Goal: Task Accomplishment & Management: Use online tool/utility

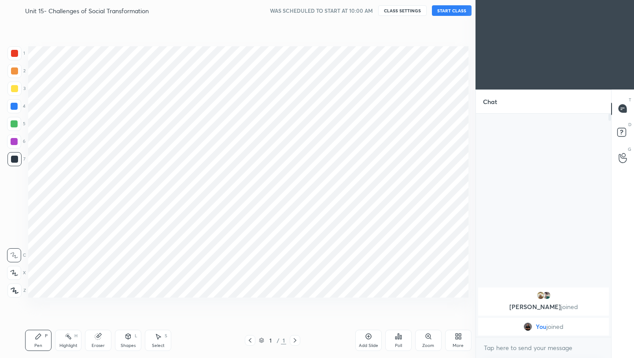
scroll to position [43751, 43611]
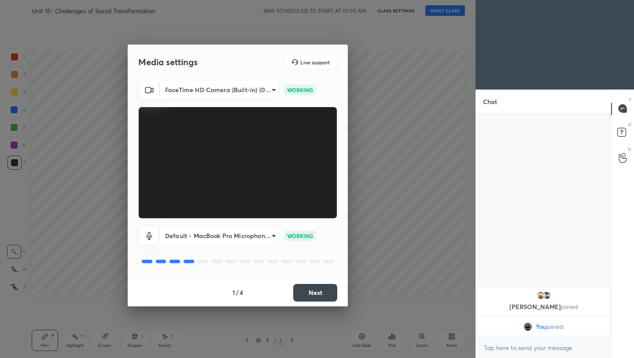
click at [319, 291] on button "Next" at bounding box center [315, 293] width 44 height 18
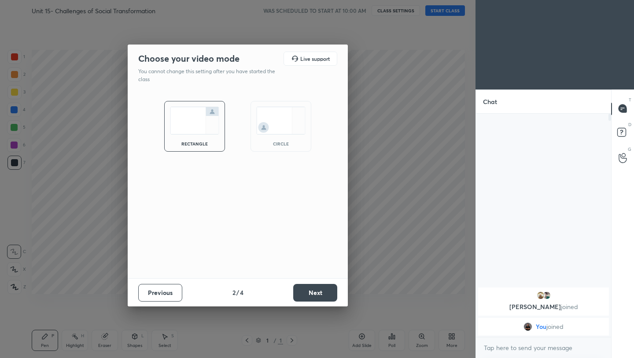
click at [319, 291] on button "Next" at bounding box center [315, 293] width 44 height 18
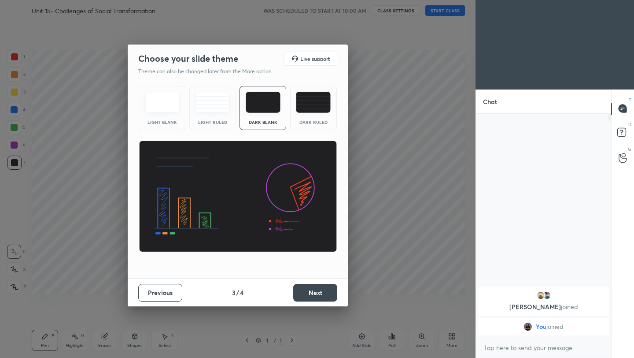
click at [319, 291] on button "Next" at bounding box center [315, 293] width 44 height 18
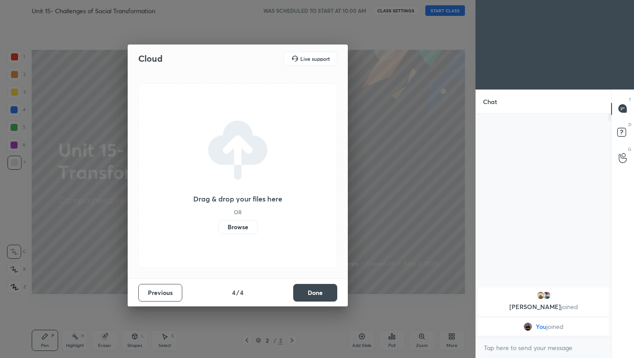
click at [322, 289] on button "Done" at bounding box center [315, 293] width 44 height 18
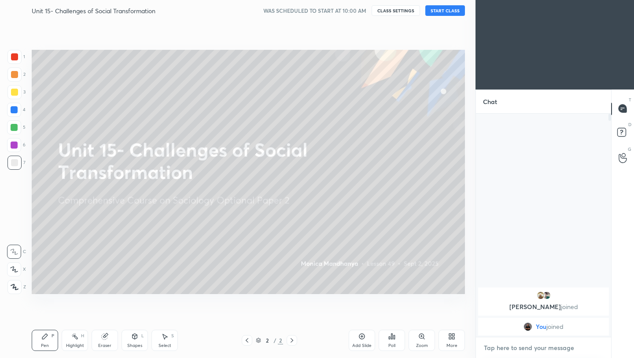
type textarea "x"
click at [536, 347] on textarea at bounding box center [543, 348] width 121 height 14
paste textarea "[URL][DOMAIN_NAME]"
type textarea "[URL][DOMAIN_NAME]"
type textarea "x"
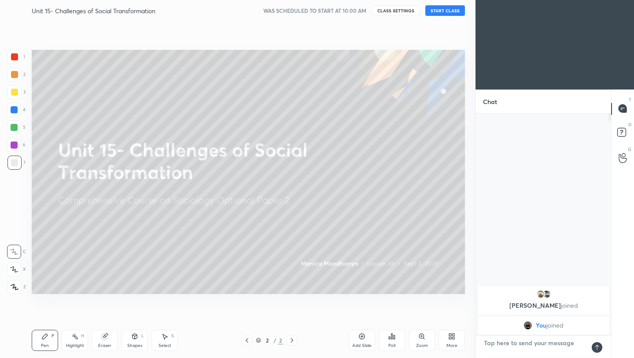
scroll to position [220, 133]
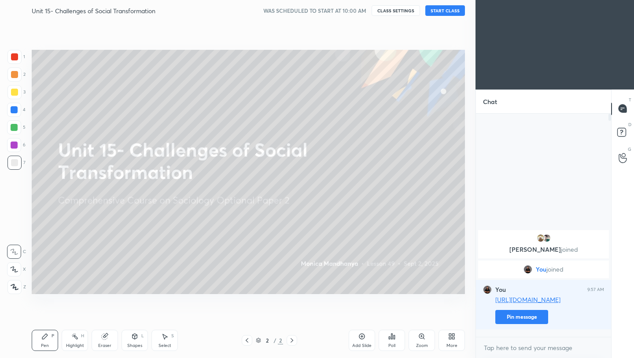
click at [441, 11] on button "START CLASS" at bounding box center [446, 10] width 40 height 11
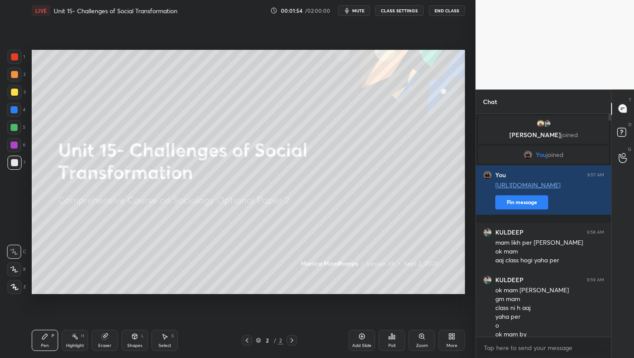
click at [445, 11] on button "End Class" at bounding box center [447, 10] width 36 height 11
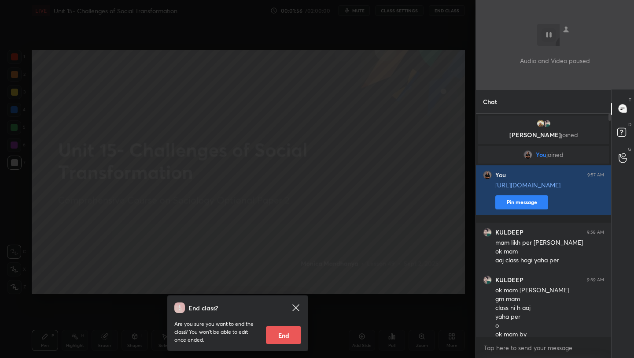
click at [272, 333] on button "End" at bounding box center [283, 335] width 35 height 18
type textarea "x"
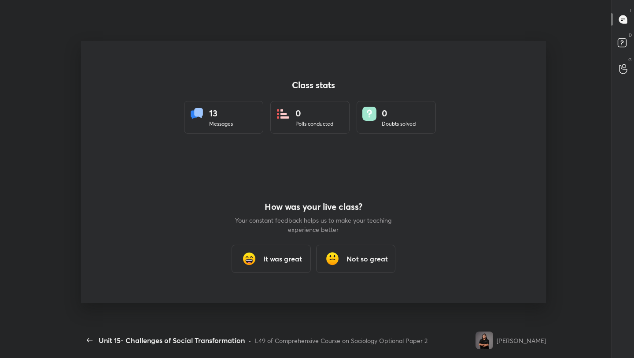
scroll to position [0, 0]
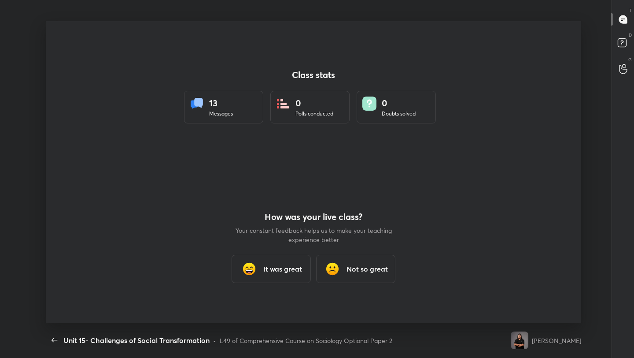
click at [288, 272] on h3 "It was great" at bounding box center [282, 268] width 39 height 11
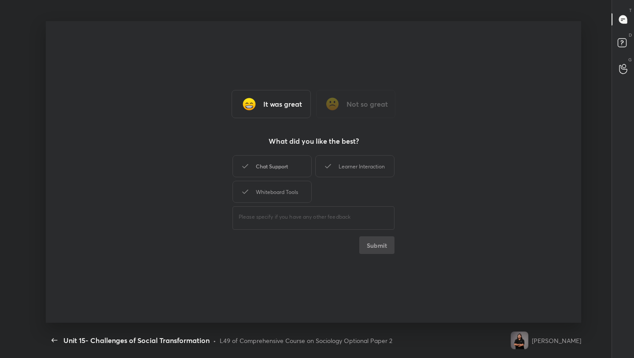
click at [274, 167] on div "Chat Support" at bounding box center [272, 166] width 79 height 22
click at [346, 168] on div "Learner Interaction" at bounding box center [354, 166] width 79 height 22
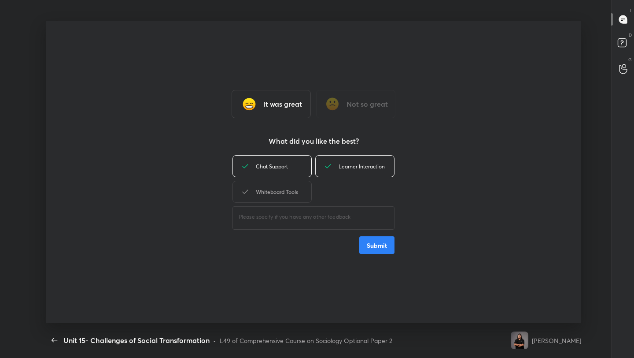
click at [285, 189] on div "Whiteboard Tools" at bounding box center [272, 192] width 79 height 22
click at [381, 247] on button "Submit" at bounding box center [376, 245] width 35 height 18
